Goal: Task Accomplishment & Management: Use online tool/utility

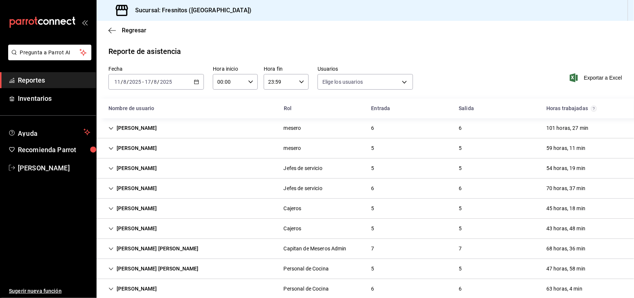
type input "abd8f7ad-022e-4708-9c73-6478ce942983,f5b0584e-410d-4ce4-92c0-fee07d9fc9b8,d35ff…"
click at [195, 79] on icon "button" at bounding box center [196, 81] width 5 height 5
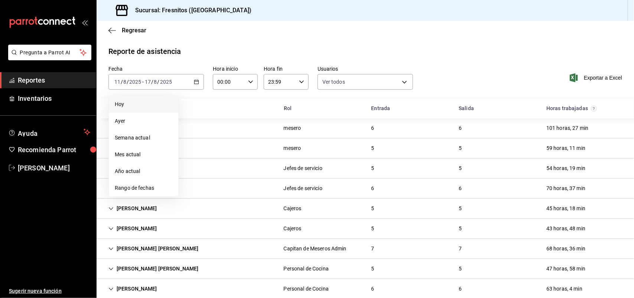
click at [138, 104] on span "Hoy" at bounding box center [144, 104] width 58 height 8
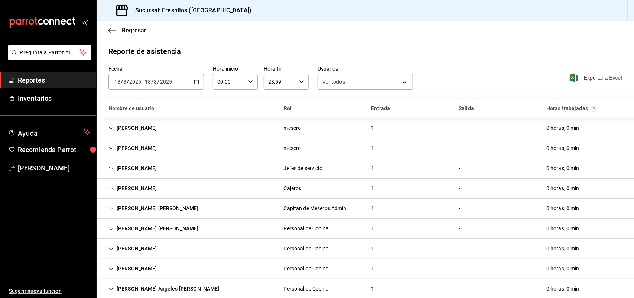
click at [584, 77] on span "Exportar a Excel" at bounding box center [596, 77] width 51 height 9
click at [35, 77] on span "Reportes" at bounding box center [54, 80] width 72 height 10
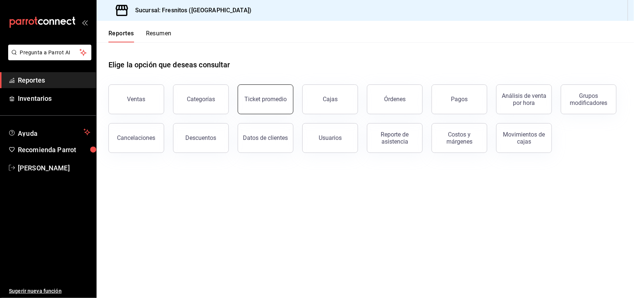
click at [273, 94] on button "Ticket promedio" at bounding box center [266, 99] width 56 height 30
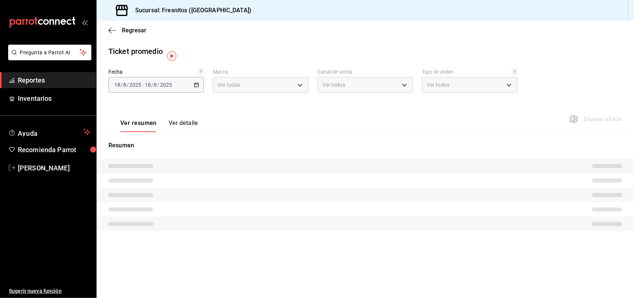
type input "0fbfff8c-341e-4e3b-85d8-6df2e864f0f7"
type input "PARROT,UBER_EATS,RAPPI,DIDI_FOOD,ONLINE"
type input "efb2e73e-d9b7-4bb8-930f-61da1c431fcc,50c71978-be43-4b83-8f9f-ee68b1981402,f1ce9…"
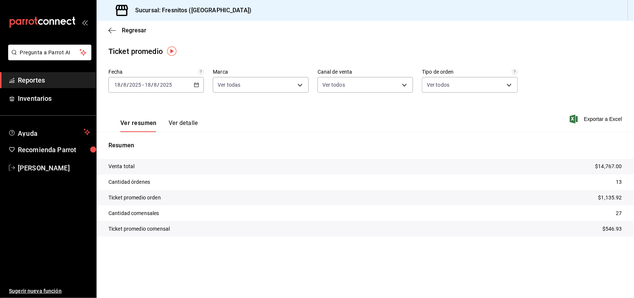
click at [194, 88] on div "[DATE] [DATE] - [DATE] [DATE]" at bounding box center [155, 85] width 95 height 16
click at [143, 177] on span "Rango de fechas" at bounding box center [144, 174] width 58 height 8
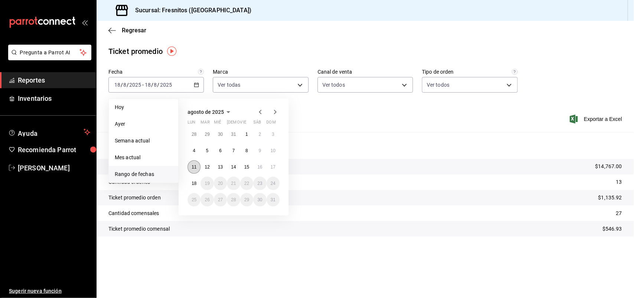
click at [194, 164] on abbr "11" at bounding box center [194, 166] width 5 height 5
click at [272, 168] on abbr "17" at bounding box center [273, 166] width 5 height 5
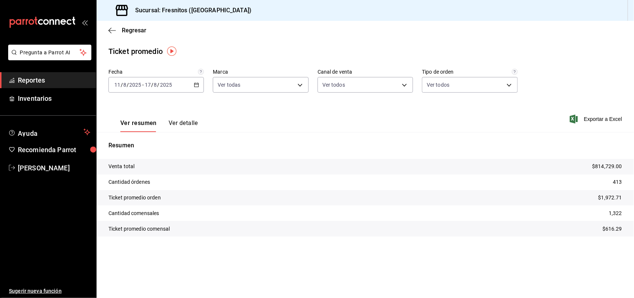
click at [189, 124] on button "Ver detalle" at bounding box center [183, 125] width 29 height 13
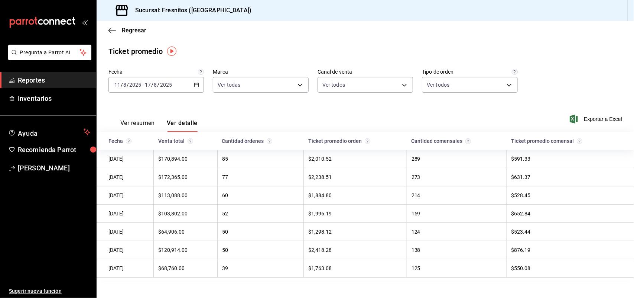
click at [45, 79] on span "Reportes" at bounding box center [54, 80] width 72 height 10
